Goal: Book appointment/travel/reservation

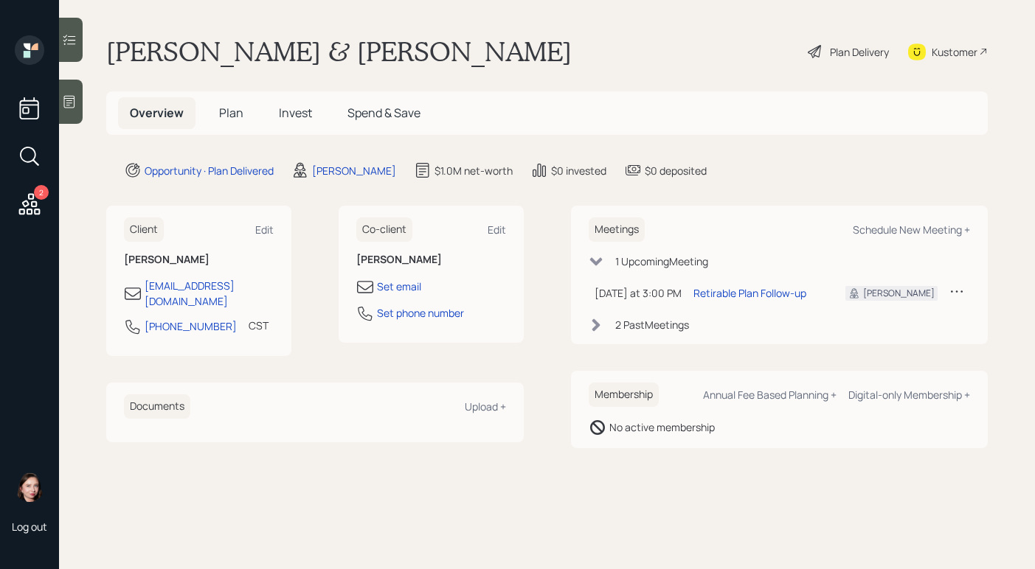
click at [964, 292] on td at bounding box center [956, 293] width 27 height 30
click at [956, 288] on icon at bounding box center [956, 291] width 15 height 15
click at [872, 335] on div "Cancel" at bounding box center [911, 334] width 106 height 14
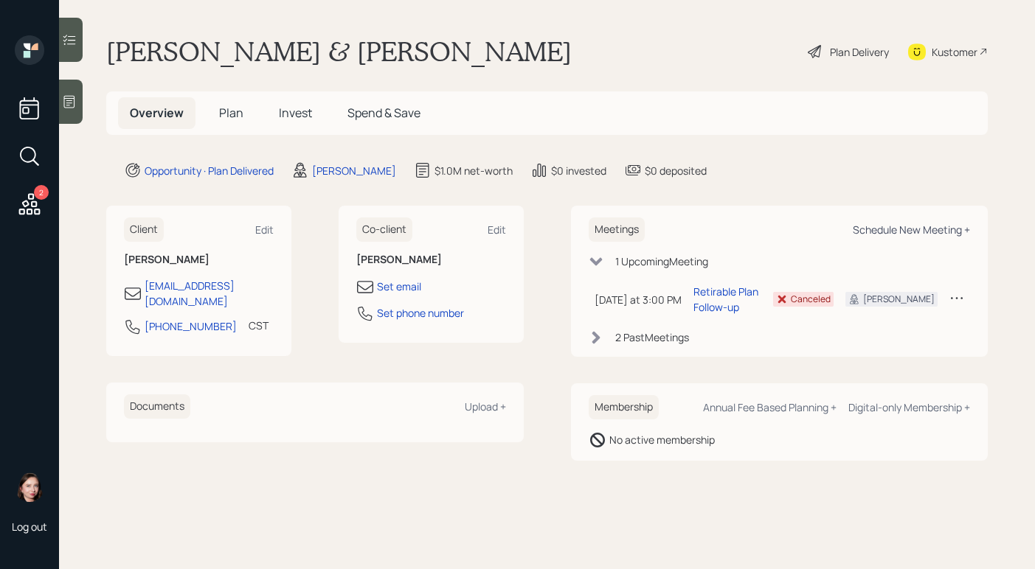
click at [917, 223] on div "Schedule New Meeting +" at bounding box center [910, 230] width 117 height 14
select select "b1d8ea90-abcc-42aa-86cc-4f33a132aacc"
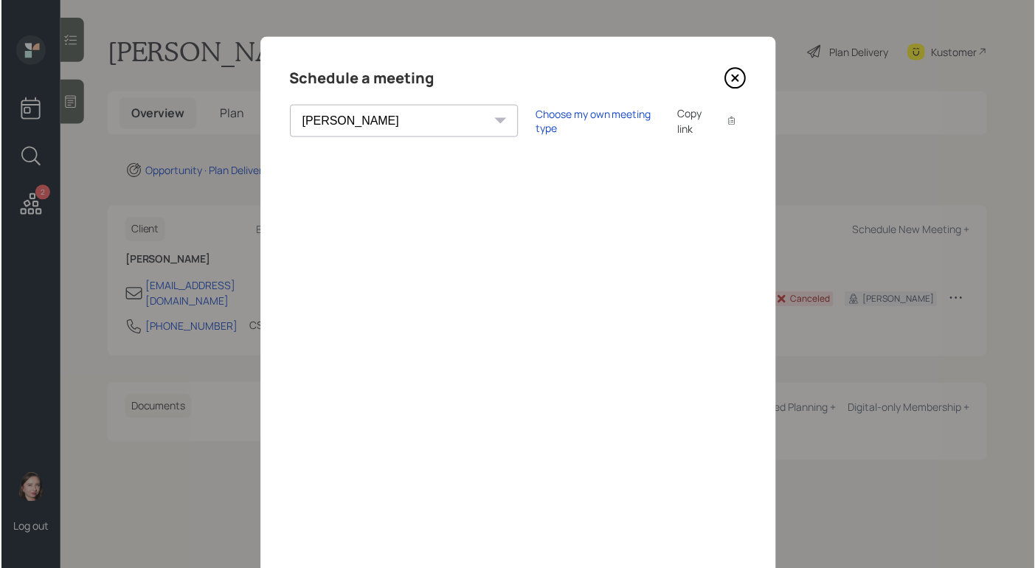
scroll to position [94, 0]
